Goal: Book appointment/travel/reservation

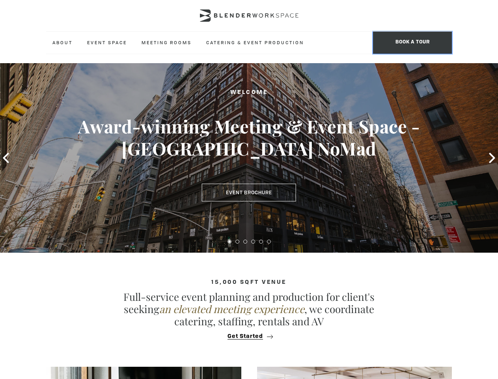
click at [413, 43] on span "BOOK A TOUR" at bounding box center [412, 43] width 79 height 22
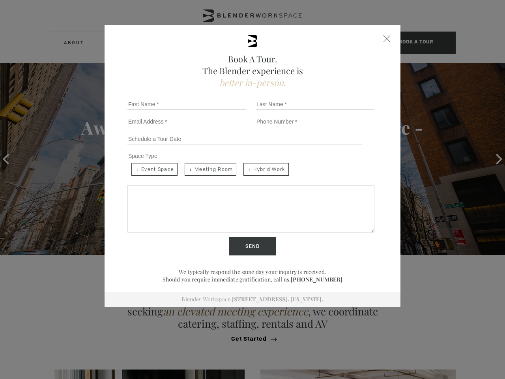
click at [6, 158] on div "Book A Tour. The Blender experience is better in-person. Team Size 1 2 3 4 5 6 …" at bounding box center [252, 189] width 505 height 379
click at [230, 241] on div "Send" at bounding box center [252, 246] width 256 height 18
click at [238, 241] on input "Send" at bounding box center [252, 246] width 47 height 18
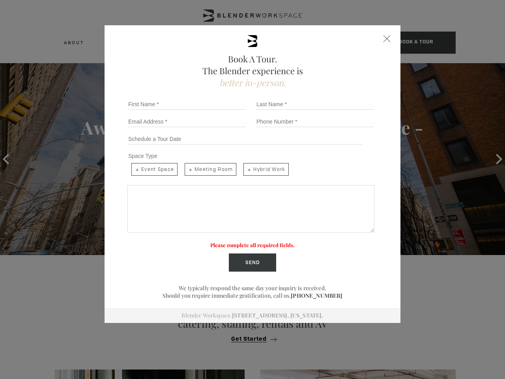
click at [245, 241] on label "Please complete all required fields." at bounding box center [252, 244] width 84 height 7
